Goal: Transaction & Acquisition: Purchase product/service

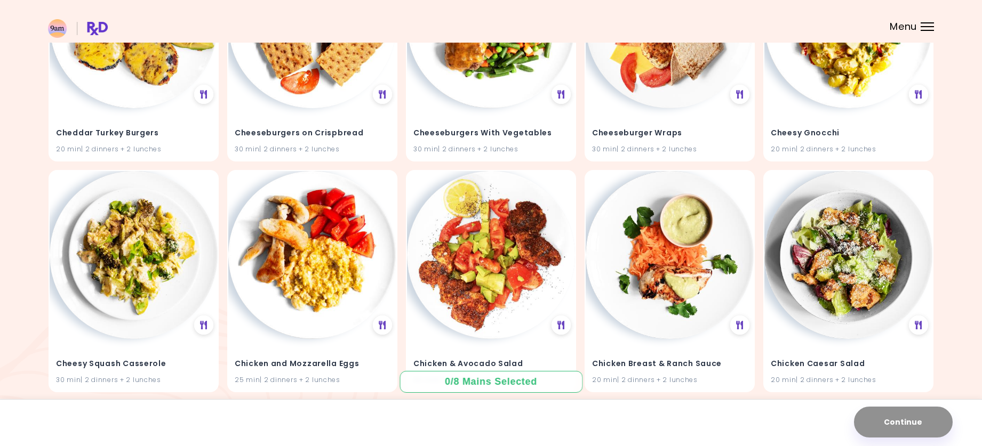
scroll to position [1066, 0]
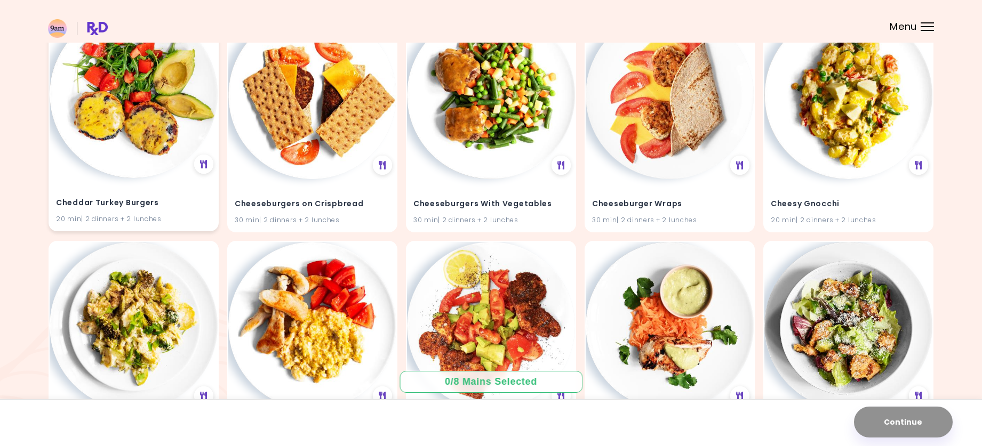
click at [166, 152] on img at bounding box center [134, 94] width 168 height 168
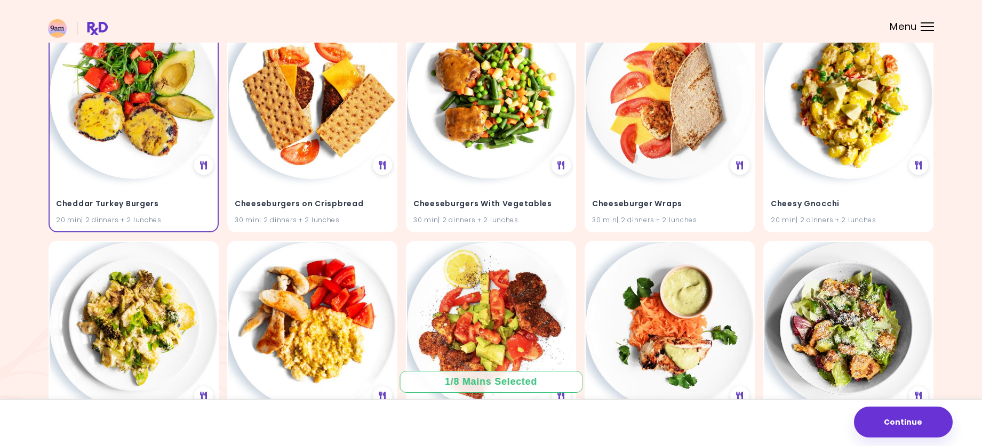
scroll to position [1209, 0]
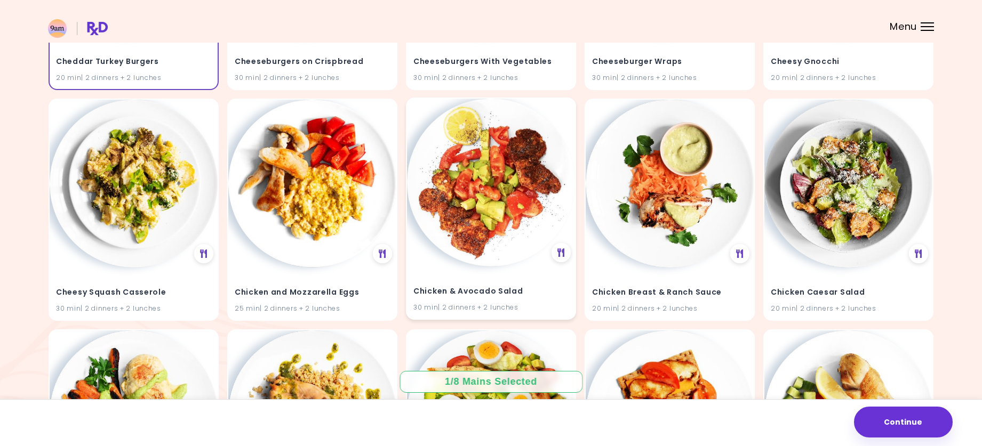
click at [465, 184] on img at bounding box center [491, 183] width 168 height 168
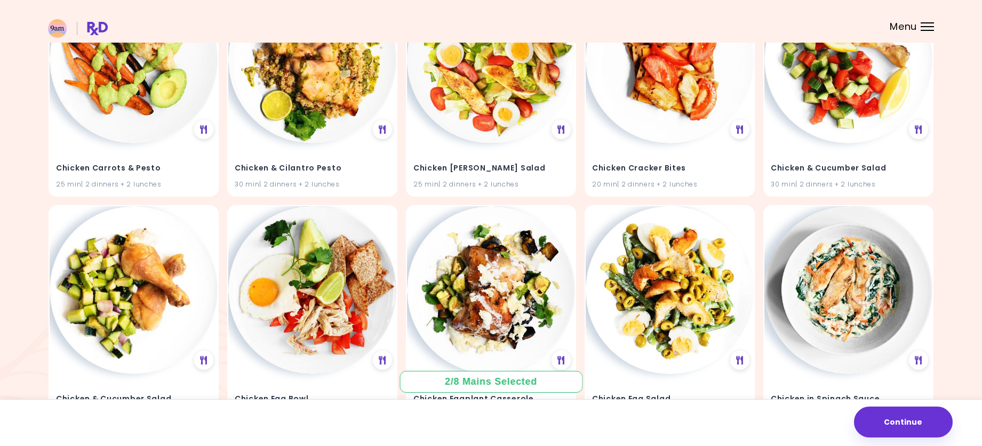
scroll to position [1635, 0]
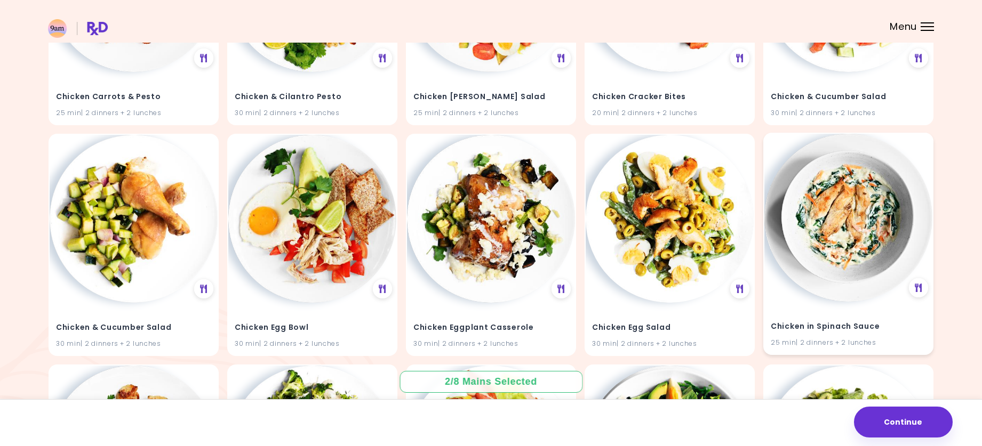
click at [850, 245] on img at bounding box center [848, 218] width 168 height 168
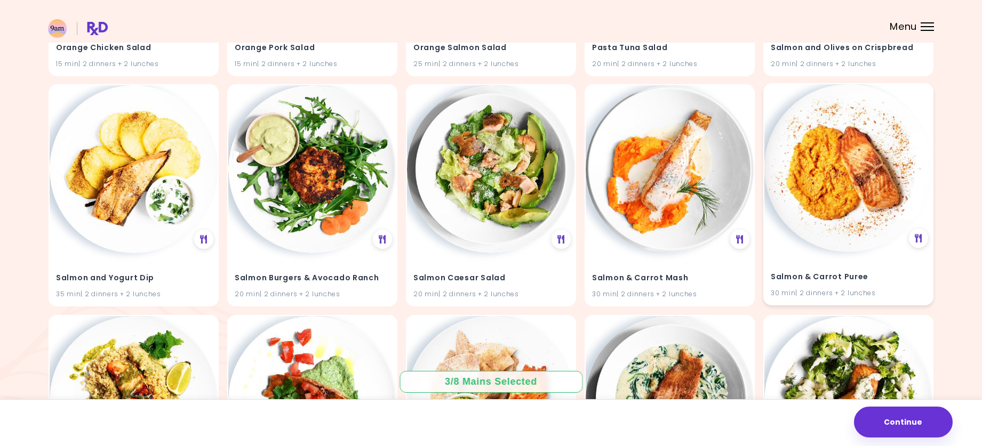
scroll to position [5622, 0]
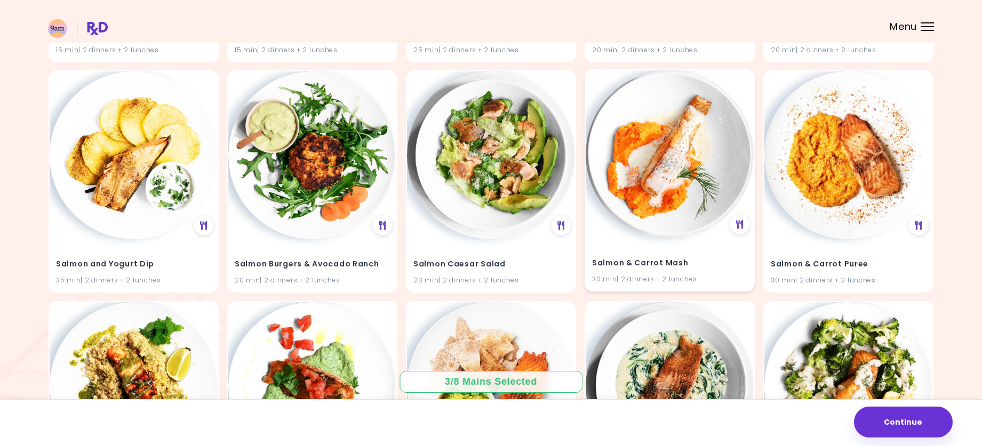
click at [693, 194] on img at bounding box center [669, 154] width 168 height 168
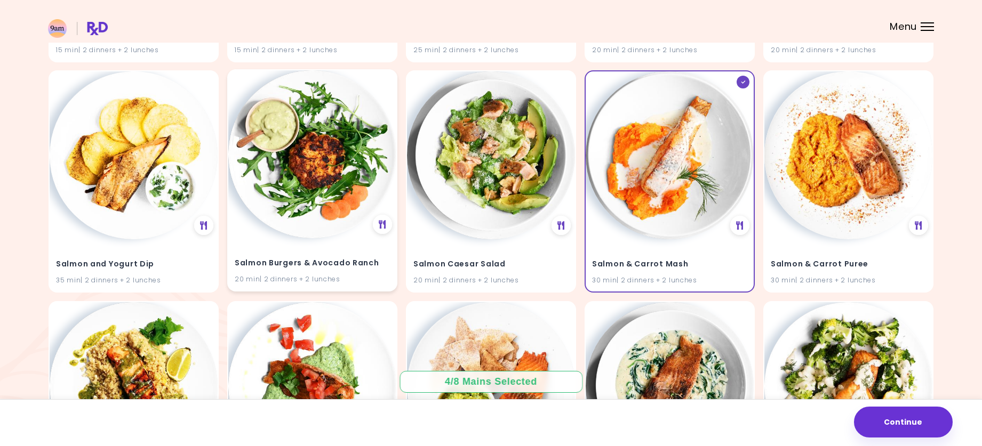
click at [298, 212] on img at bounding box center [312, 154] width 168 height 168
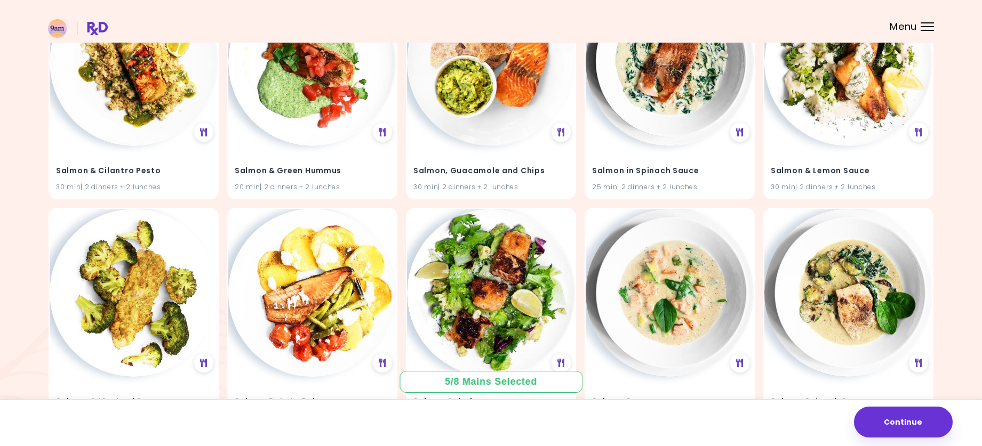
scroll to position [6048, 0]
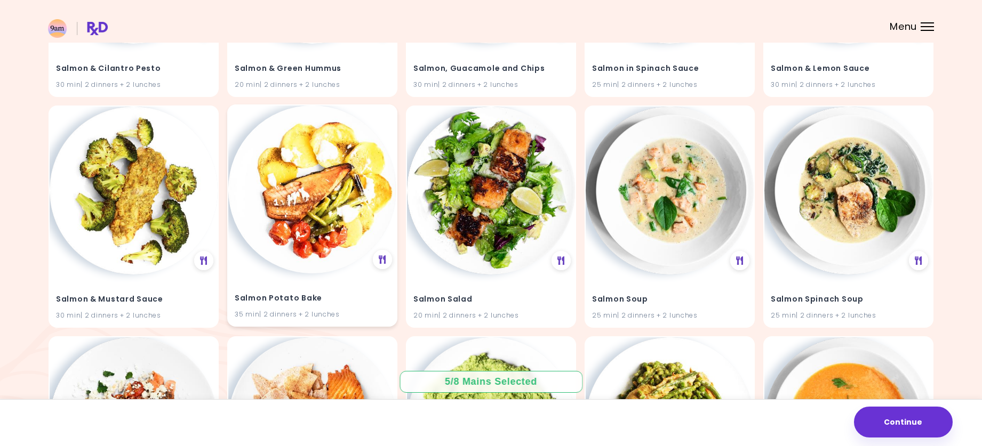
click at [301, 207] on img at bounding box center [312, 190] width 168 height 168
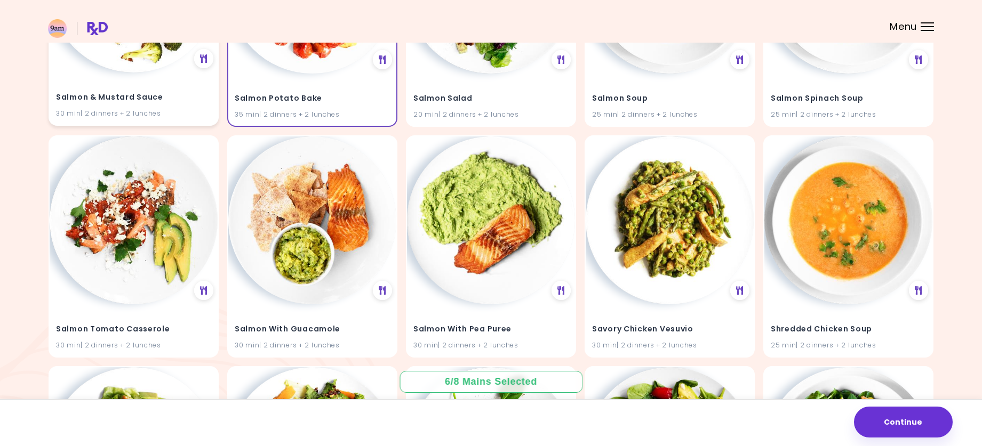
scroll to position [6262, 0]
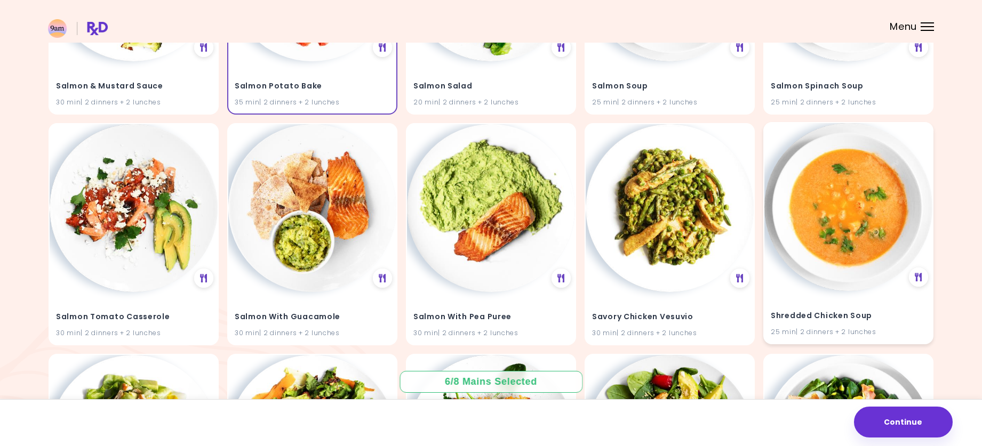
click at [858, 241] on img at bounding box center [848, 207] width 168 height 168
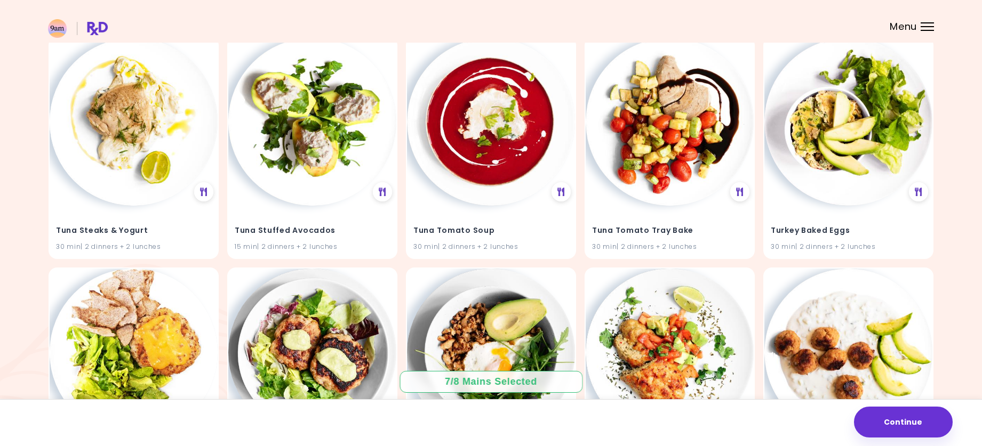
scroll to position [8177, 0]
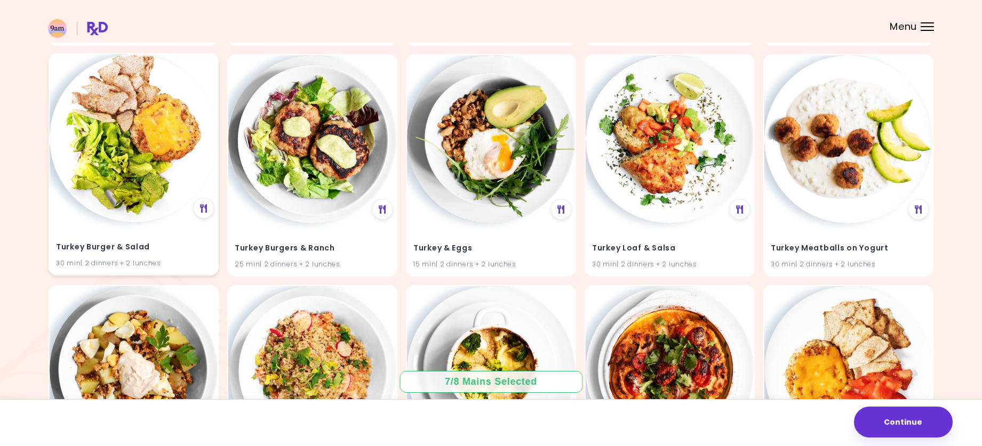
click at [160, 181] on img at bounding box center [134, 138] width 168 height 168
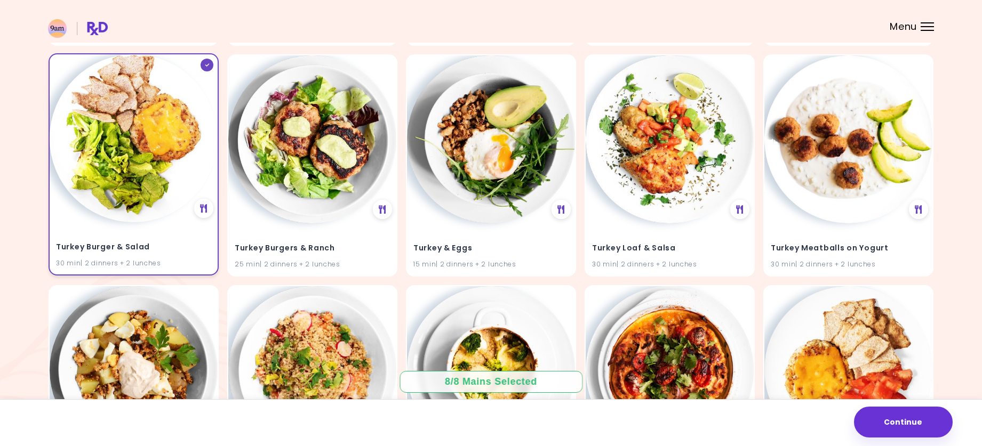
click at [150, 204] on img at bounding box center [134, 138] width 168 height 168
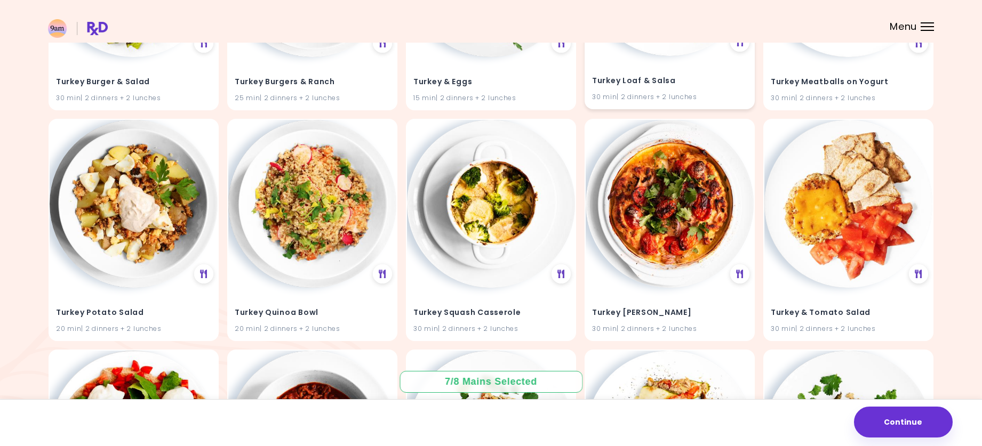
scroll to position [8390, 0]
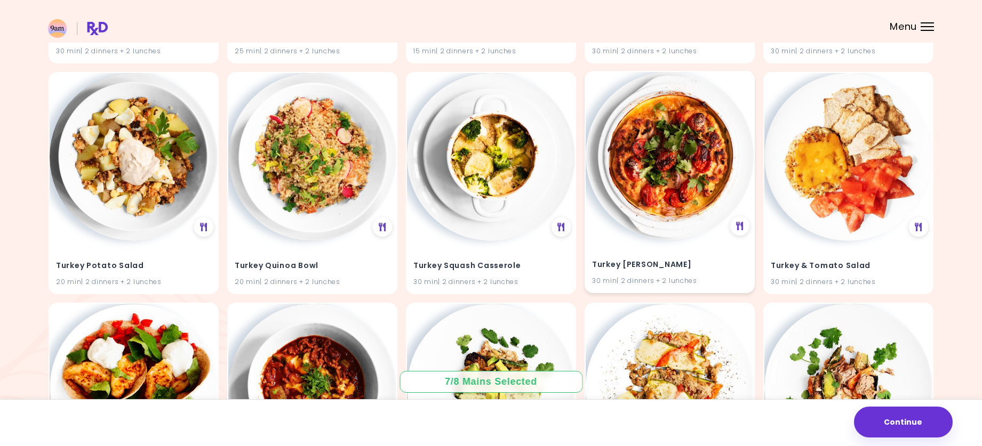
click at [681, 190] on img at bounding box center [669, 156] width 168 height 168
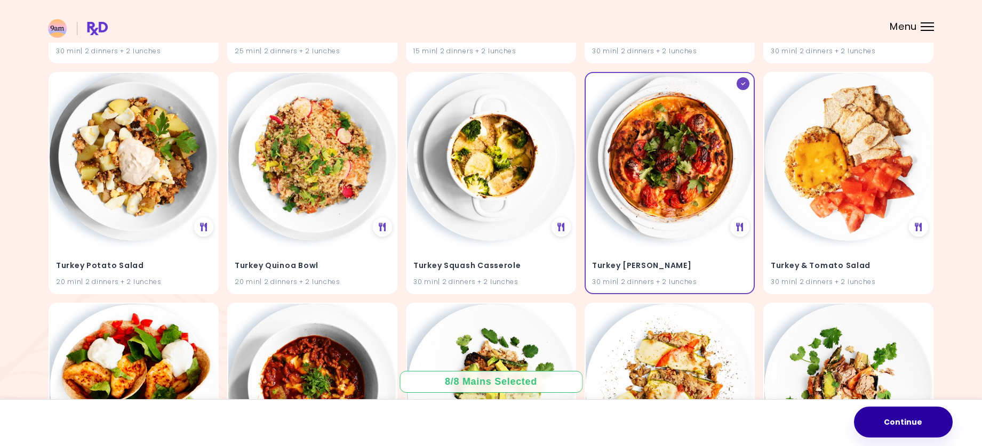
click at [936, 417] on button "Continue" at bounding box center [903, 422] width 99 height 31
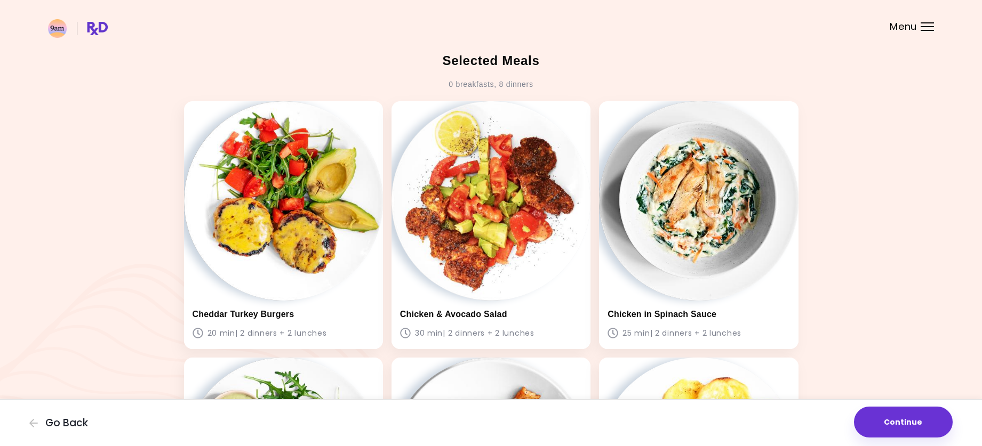
click at [500, 86] on div "0 breakfasts , 8 dinners" at bounding box center [490, 84] width 84 height 17
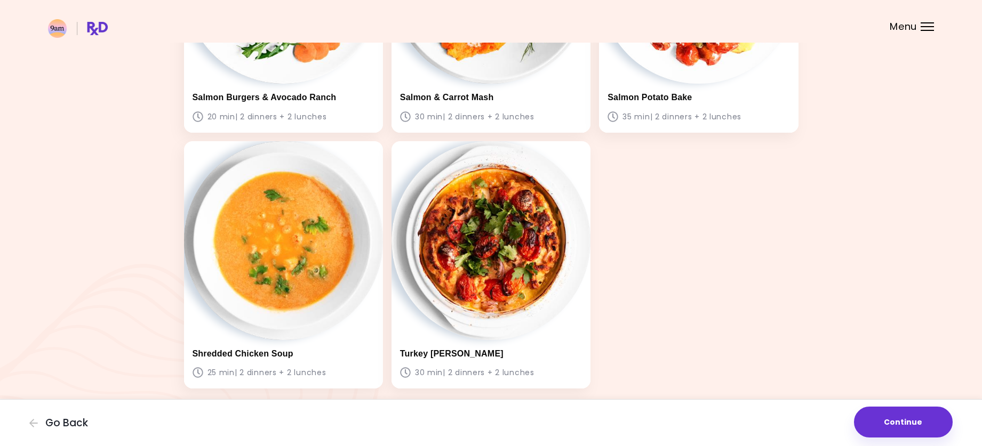
scroll to position [512, 0]
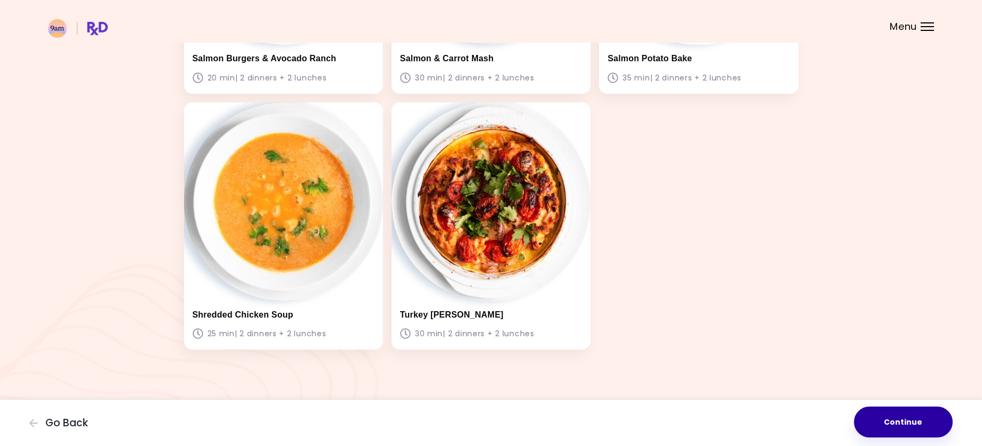
click at [901, 413] on button "Continue" at bounding box center [903, 422] width 99 height 31
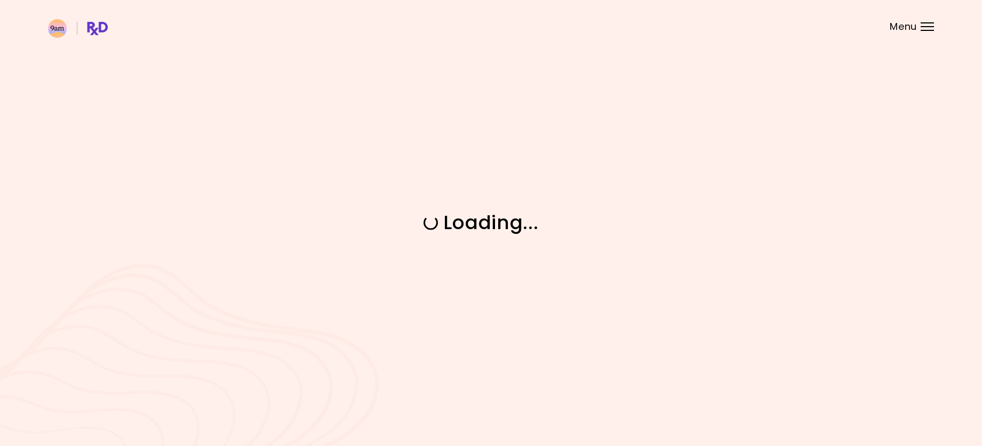
scroll to position [0, 0]
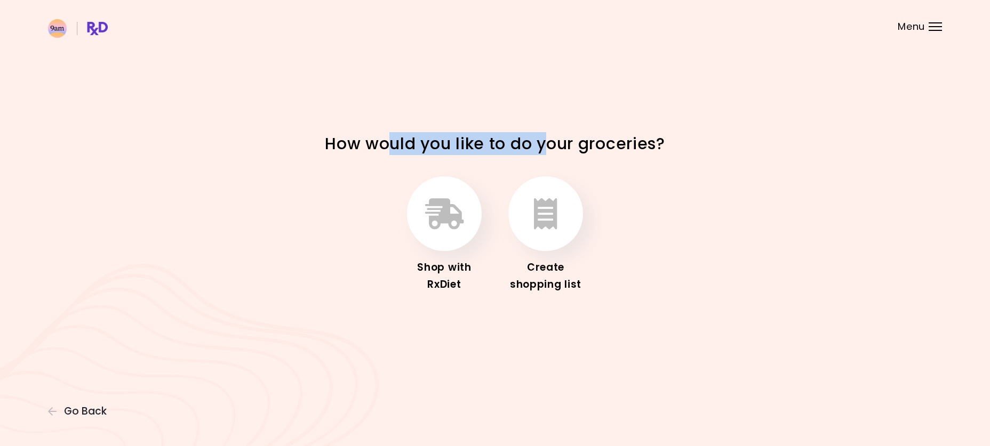
drag, startPoint x: 398, startPoint y: 140, endPoint x: 550, endPoint y: 148, distance: 152.2
click at [550, 148] on h1 "How would you like to do your groceries?" at bounding box center [494, 143] width 373 height 21
drag, startPoint x: 458, startPoint y: 148, endPoint x: 534, endPoint y: 146, distance: 76.3
click at [534, 146] on h1 "How would you like to do your groceries?" at bounding box center [494, 143] width 373 height 21
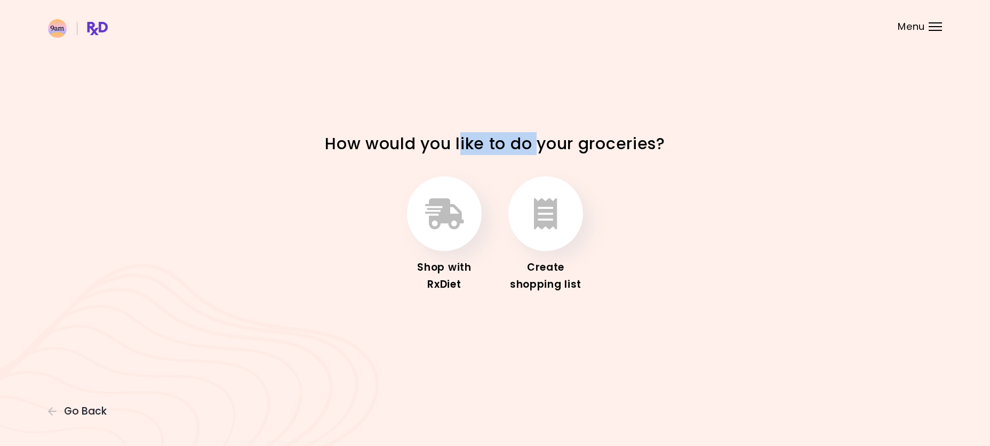
click at [534, 146] on h1 "How would you like to do your groceries?" at bounding box center [494, 143] width 373 height 21
click at [543, 228] on icon "button" at bounding box center [545, 213] width 23 height 31
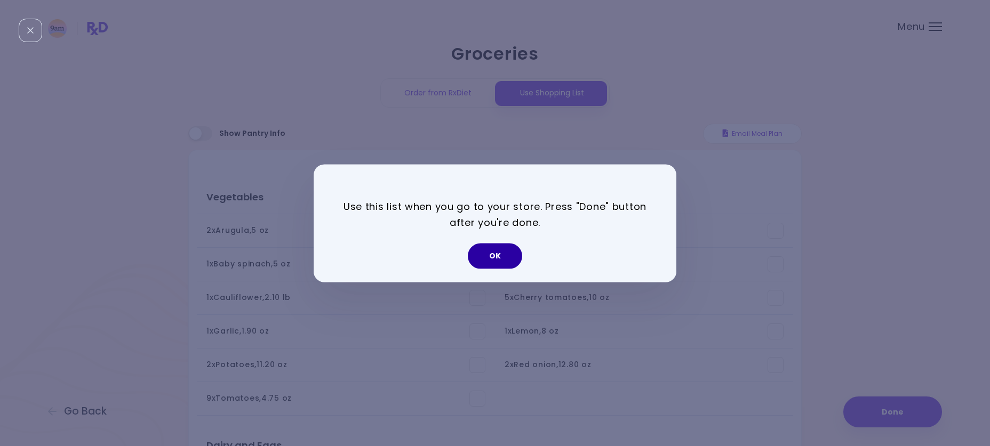
click at [501, 249] on button "OK" at bounding box center [495, 256] width 54 height 26
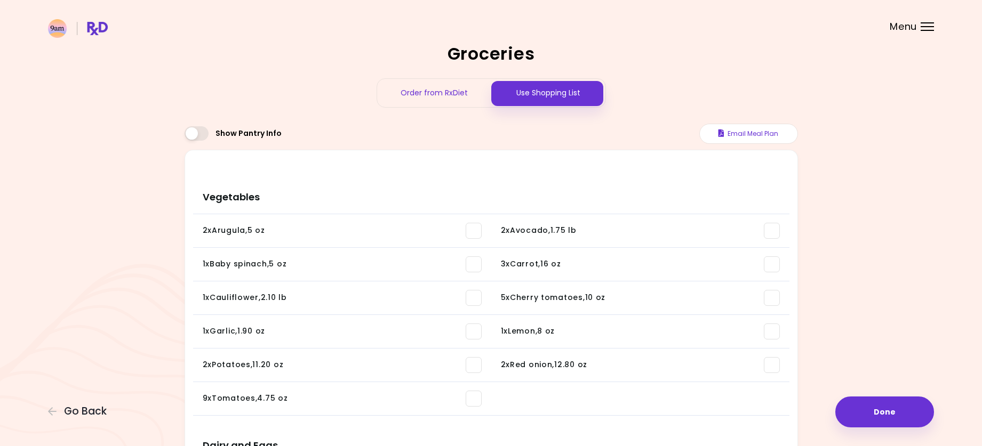
click at [465, 97] on div "Order from RxDiet" at bounding box center [434, 93] width 114 height 28
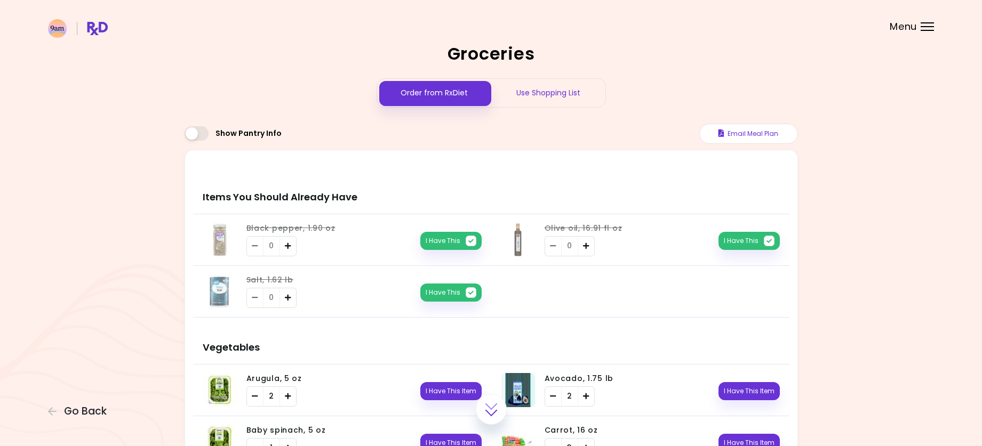
click at [531, 92] on div "Use Shopping List" at bounding box center [548, 93] width 114 height 28
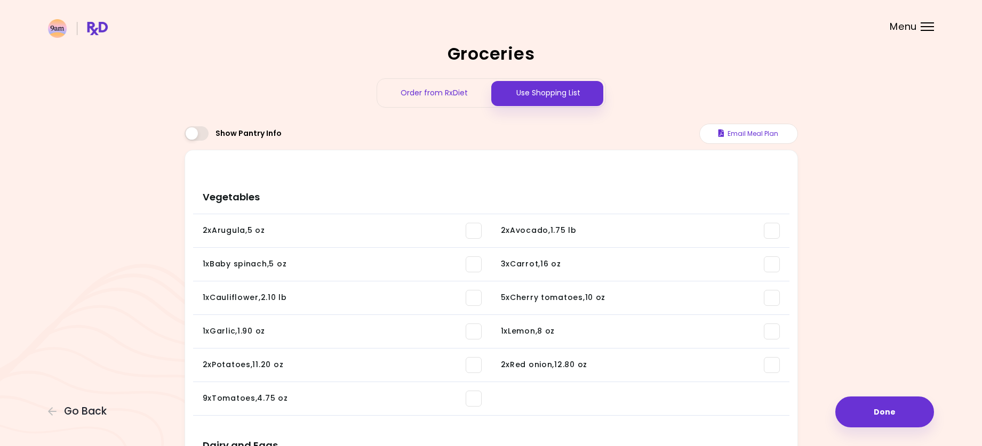
click at [880, 416] on button "Done" at bounding box center [884, 412] width 99 height 31
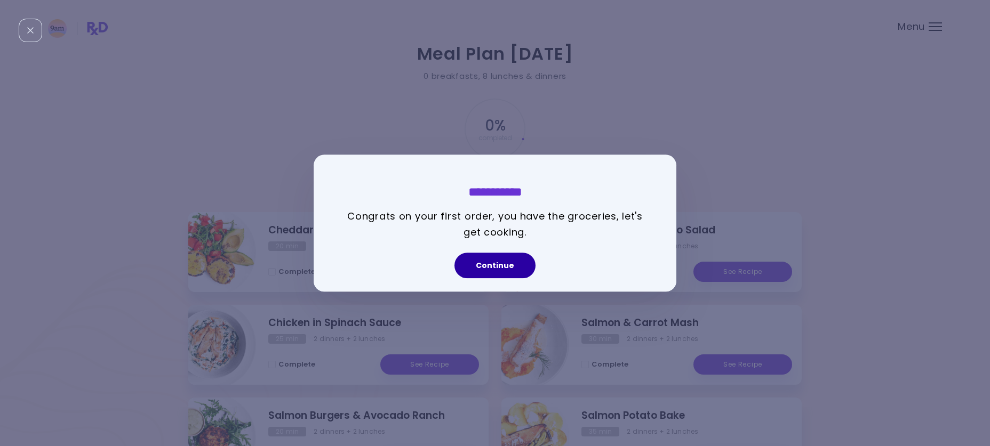
click at [498, 267] on button "Continue" at bounding box center [494, 266] width 81 height 26
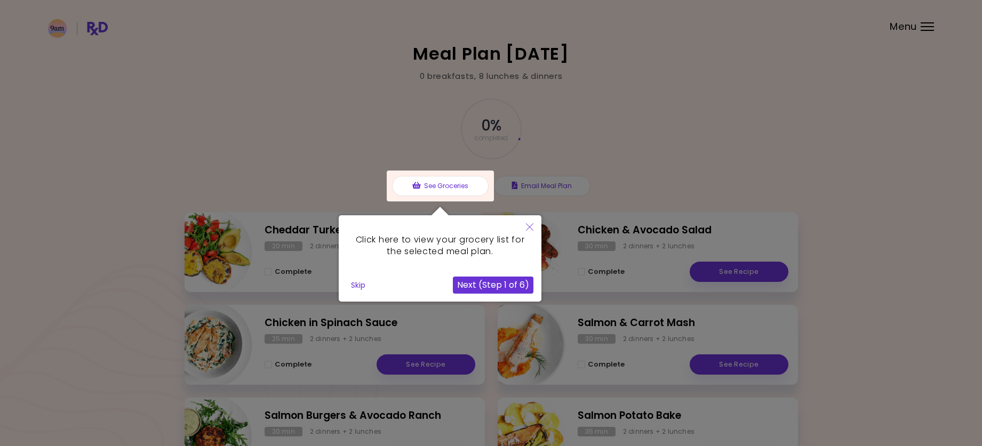
click at [507, 283] on button "Next (Step 1 of 6)" at bounding box center [493, 285] width 81 height 17
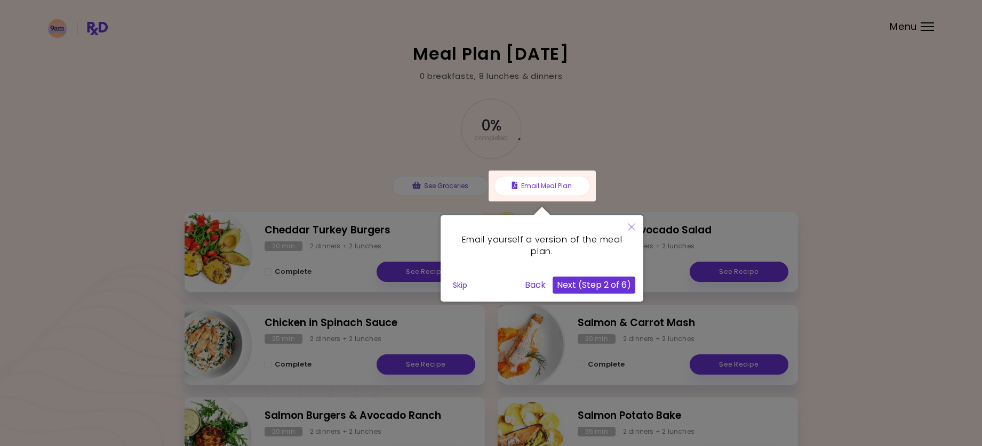
click at [567, 288] on button "Next (Step 2 of 6)" at bounding box center [593, 285] width 83 height 17
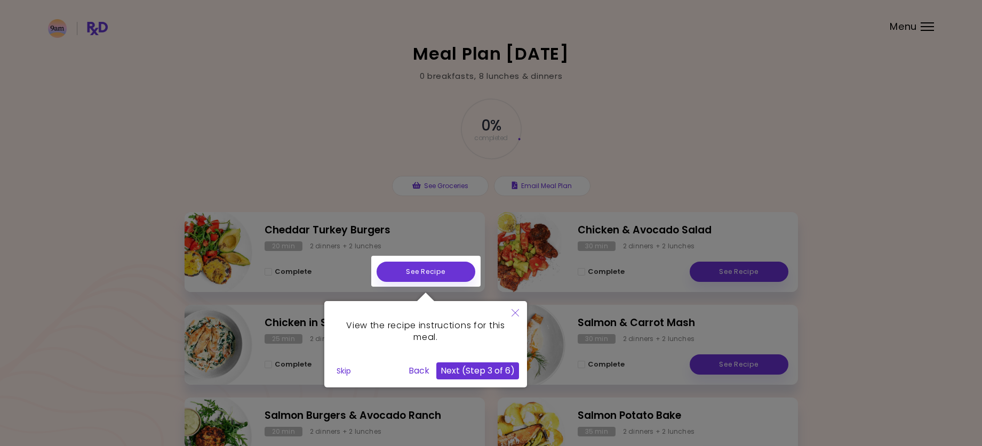
click at [476, 371] on button "Next (Step 3 of 6)" at bounding box center [477, 371] width 83 height 17
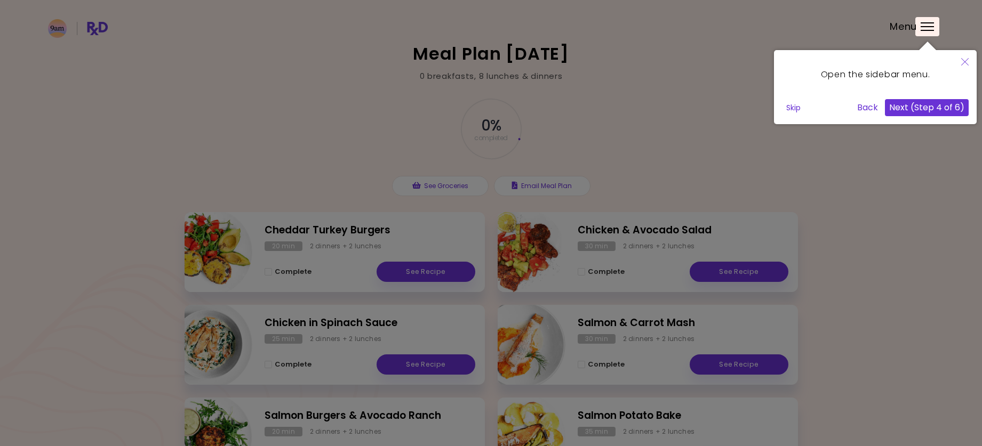
click at [937, 104] on button "Next (Step 4 of 6)" at bounding box center [927, 107] width 84 height 17
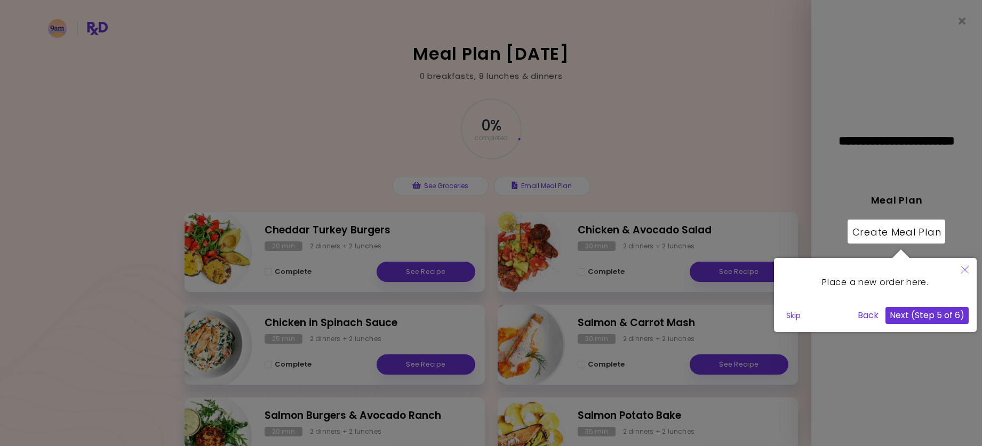
click at [903, 314] on button "Next (Step 5 of 6)" at bounding box center [926, 315] width 83 height 17
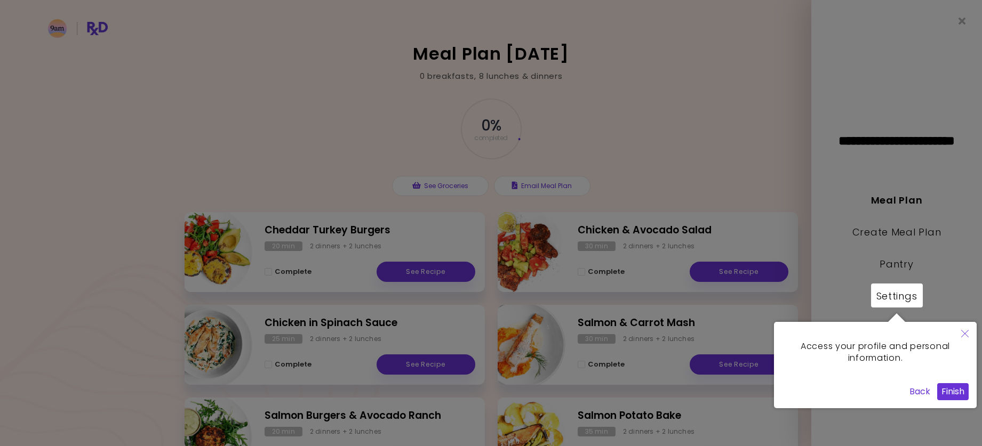
click at [951, 397] on button "Finish" at bounding box center [952, 391] width 31 height 17
